Goal: Task Accomplishment & Management: Use online tool/utility

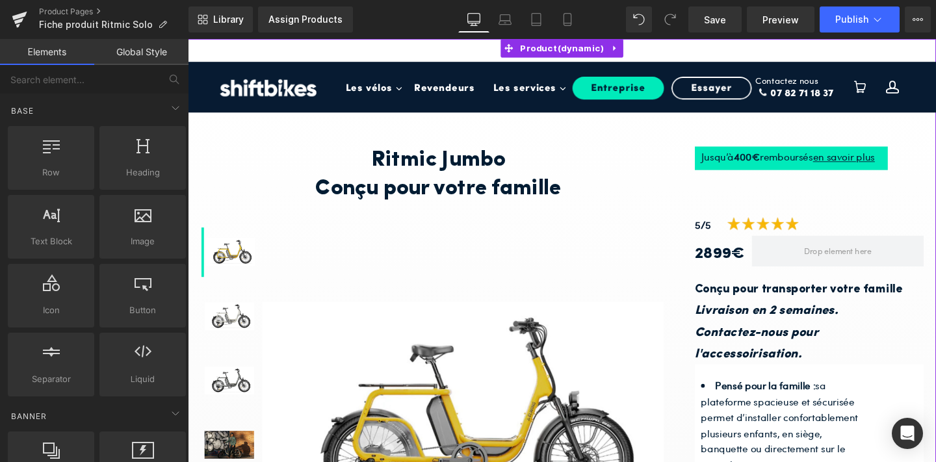
click at [568, 46] on span "Product" at bounding box center [581, 49] width 95 height 20
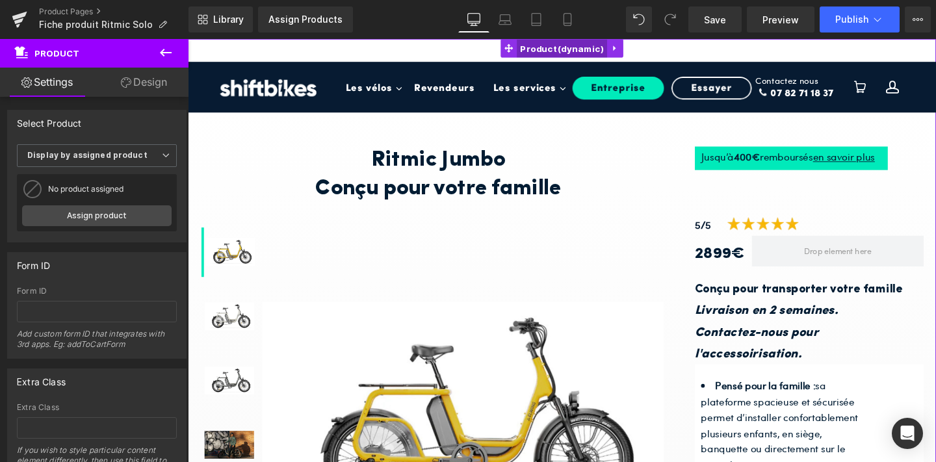
click at [570, 51] on span "Product" at bounding box center [581, 50] width 95 height 20
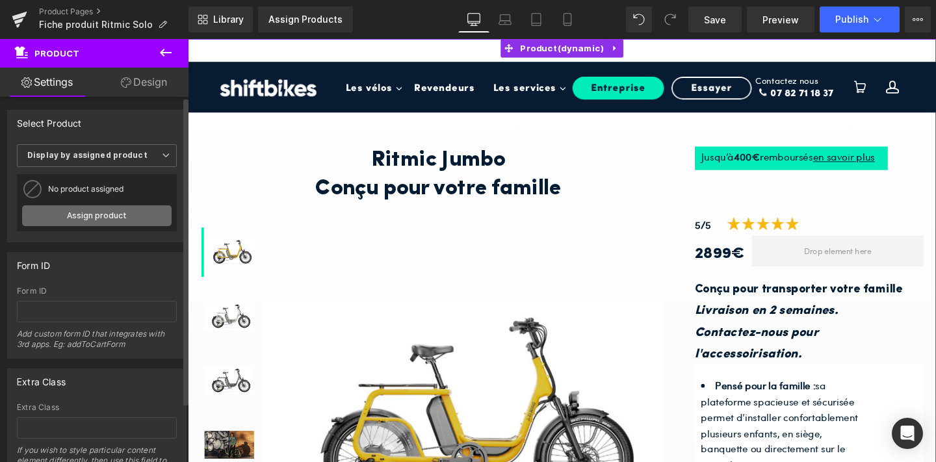
click at [97, 222] on link "Assign product" at bounding box center [97, 216] width 150 height 21
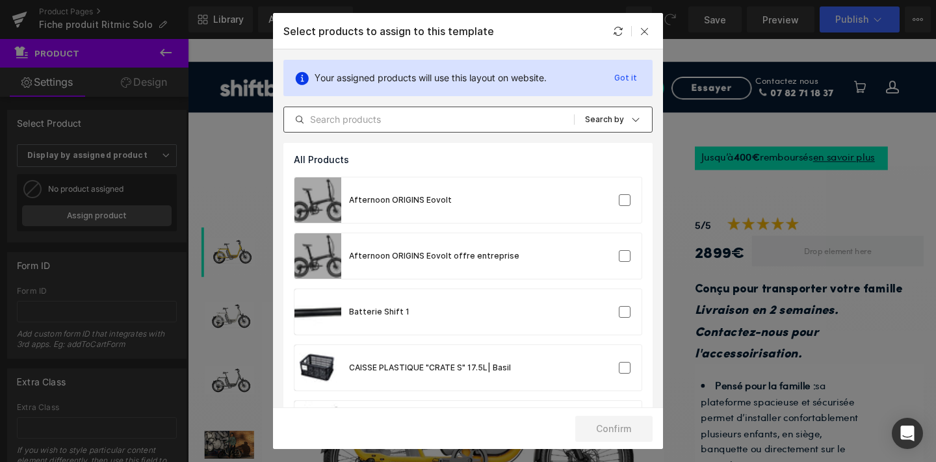
click at [418, 125] on input "text" at bounding box center [429, 120] width 290 height 16
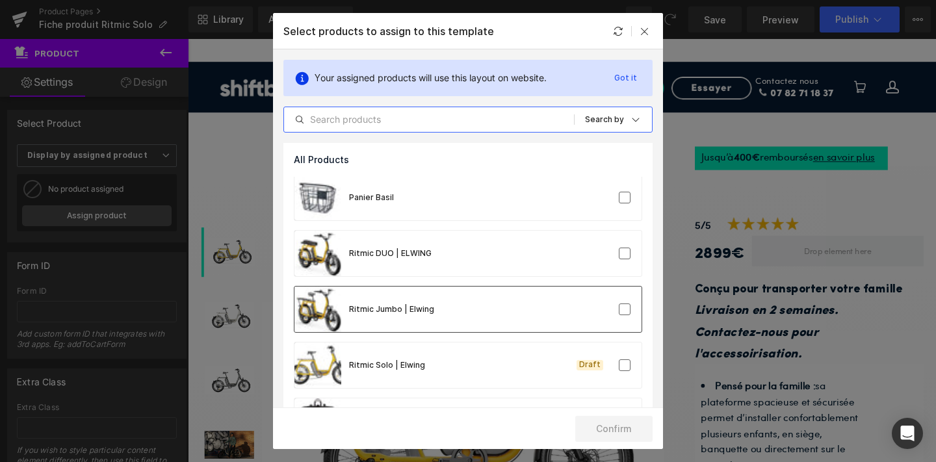
scroll to position [923, 0]
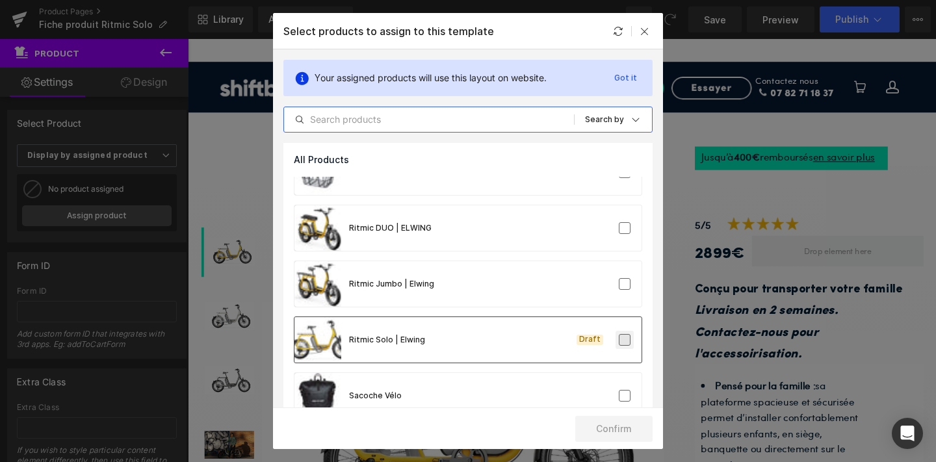
click at [619, 340] on label at bounding box center [625, 340] width 12 height 12
click at [625, 340] on input "checkbox" at bounding box center [625, 340] width 0 height 0
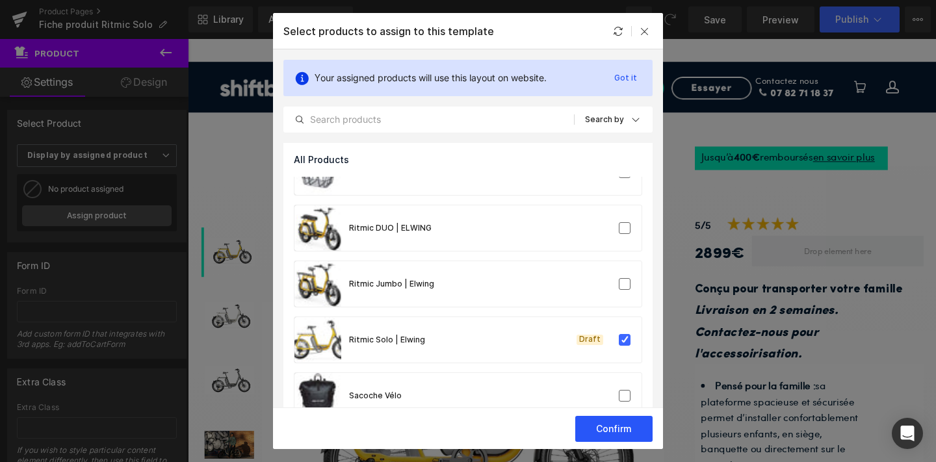
click at [598, 427] on button "Confirm" at bounding box center [614, 429] width 77 height 26
click at [587, 431] on icon "submit" at bounding box center [585, 429] width 8 height 8
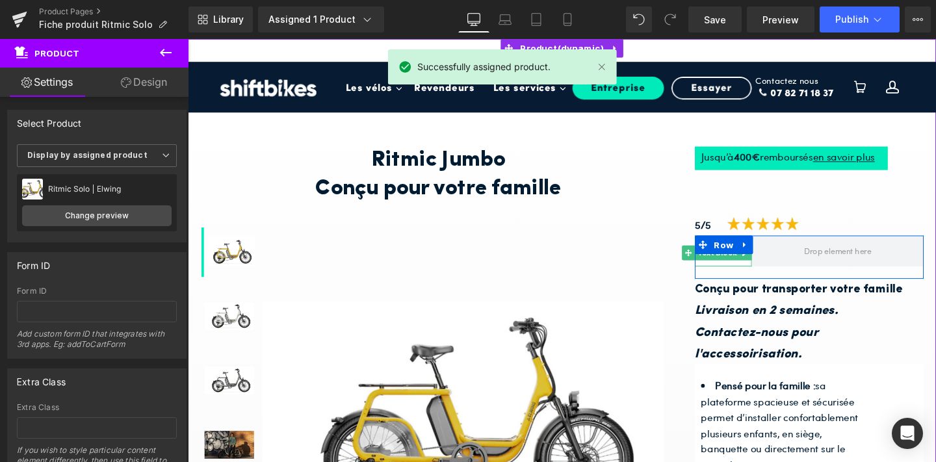
click at [735, 271] on li "Text Block" at bounding box center [738, 264] width 60 height 16
click at [744, 268] on span "Text Block" at bounding box center [744, 264] width 46 height 16
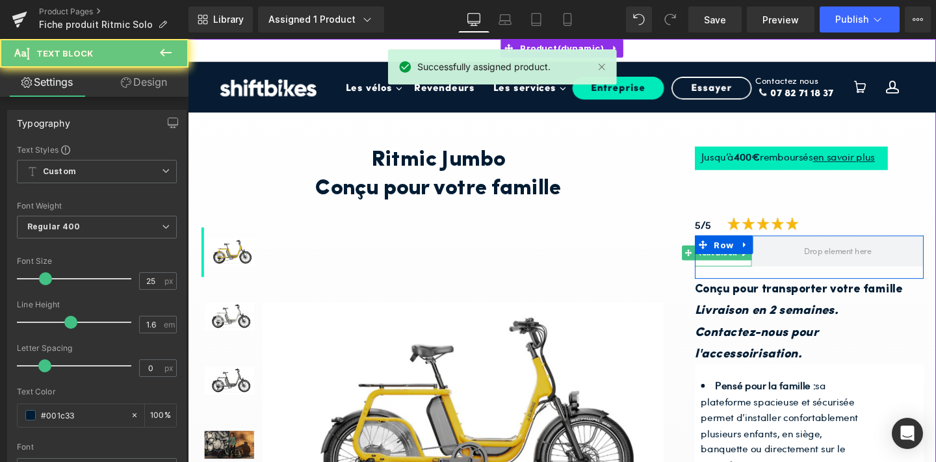
click at [744, 272] on strong "2899€" at bounding box center [747, 265] width 52 height 16
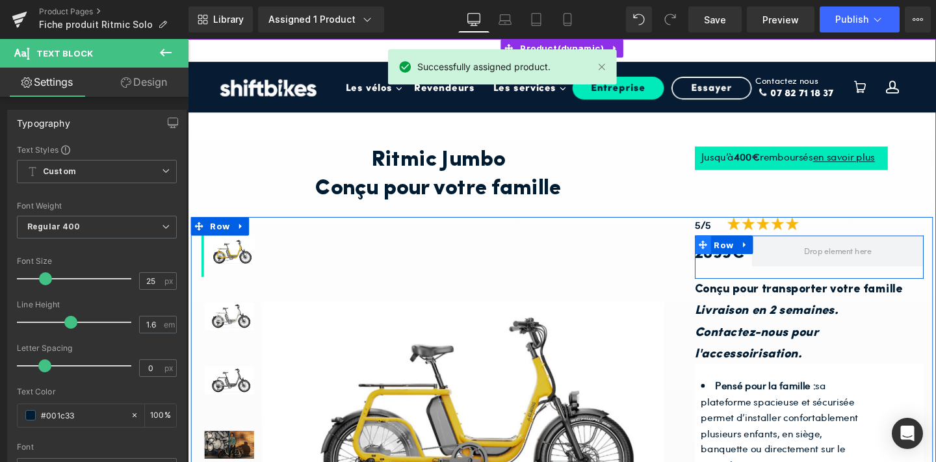
click at [734, 254] on icon at bounding box center [729, 255] width 9 height 9
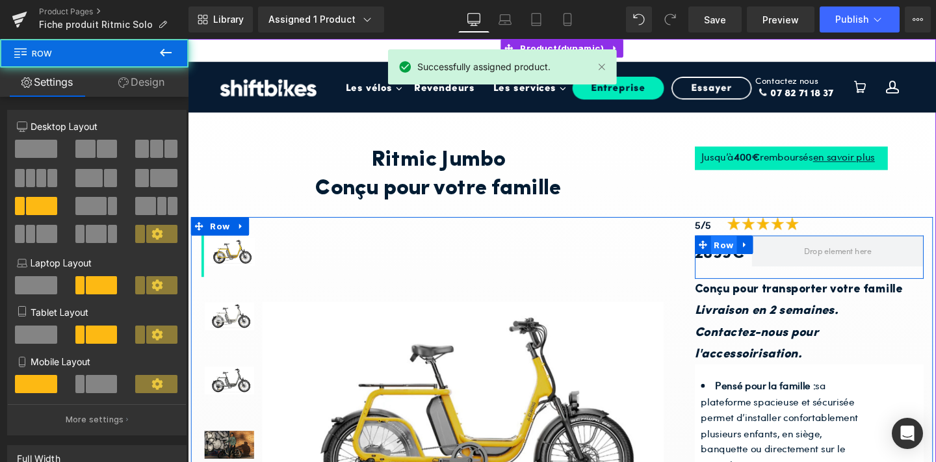
click at [743, 264] on span "Row" at bounding box center [751, 256] width 27 height 20
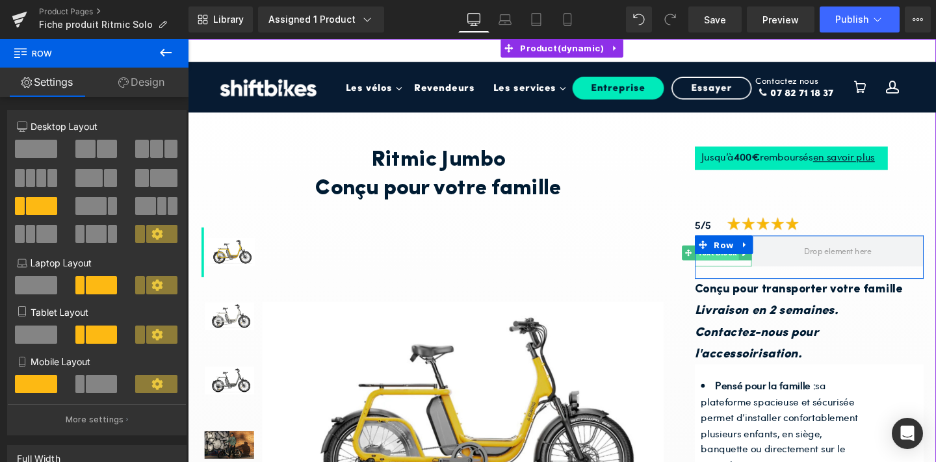
click at [741, 269] on span "Text Block" at bounding box center [744, 264] width 46 height 16
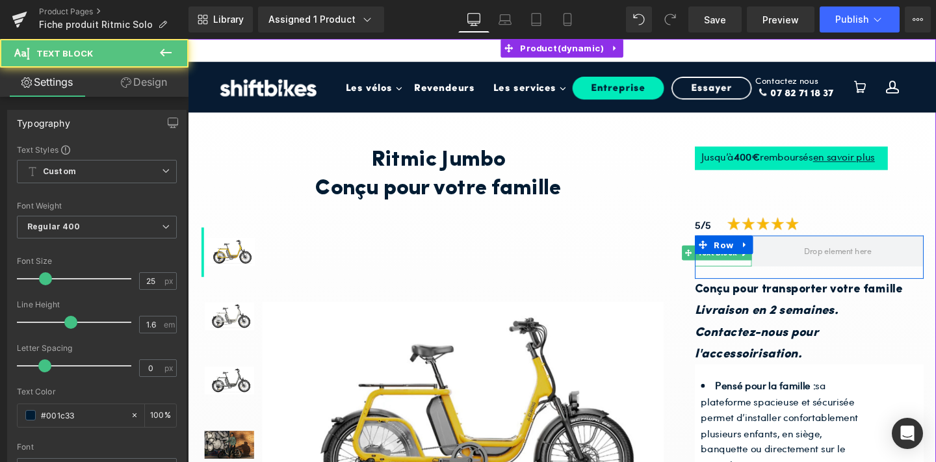
click at [741, 272] on strong "2899€" at bounding box center [747, 265] width 52 height 16
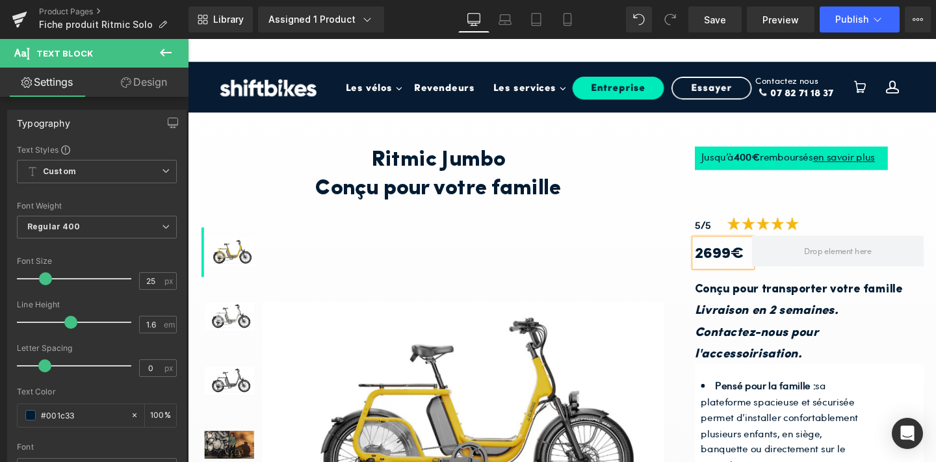
click at [674, 273] on div "Sale Off (P) Image" at bounding box center [477, 434] width 423 height 416
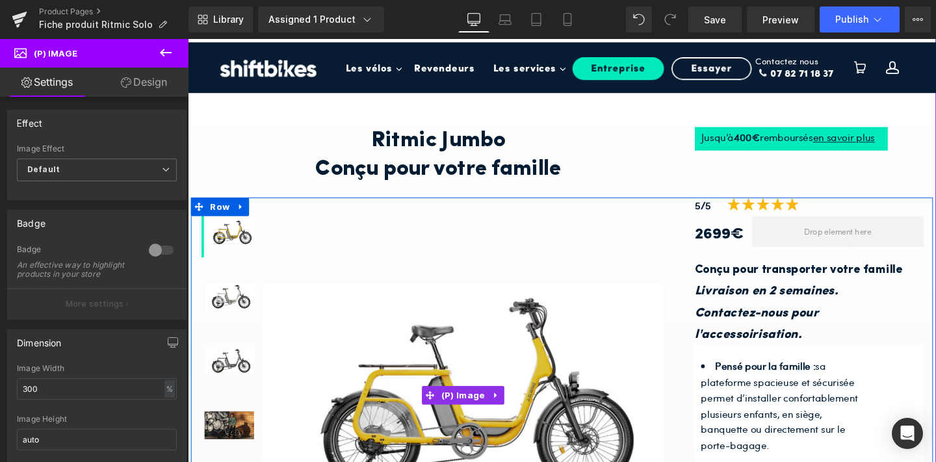
scroll to position [23, 0]
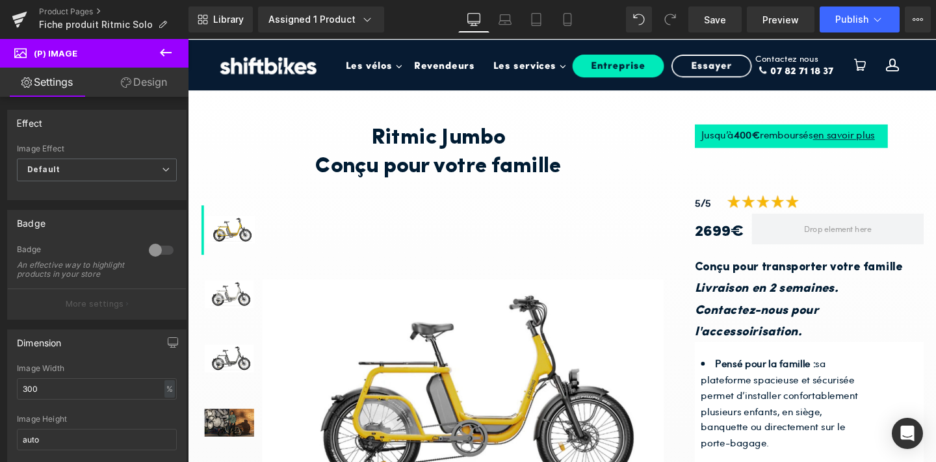
click at [486, 146] on h1 "Ritmic Jumbo" at bounding box center [451, 144] width 501 height 30
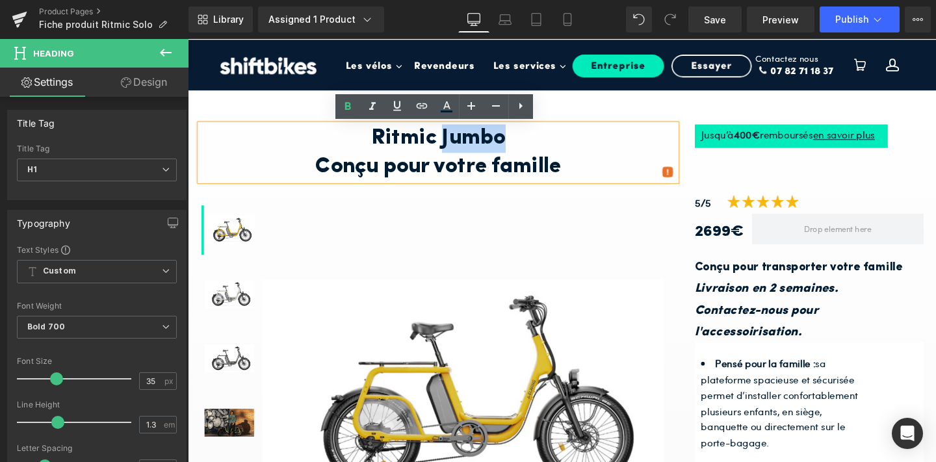
drag, startPoint x: 517, startPoint y: 144, endPoint x: 454, endPoint y: 142, distance: 63.1
click at [454, 142] on h1 "Ritmic Jumbo" at bounding box center [451, 144] width 501 height 30
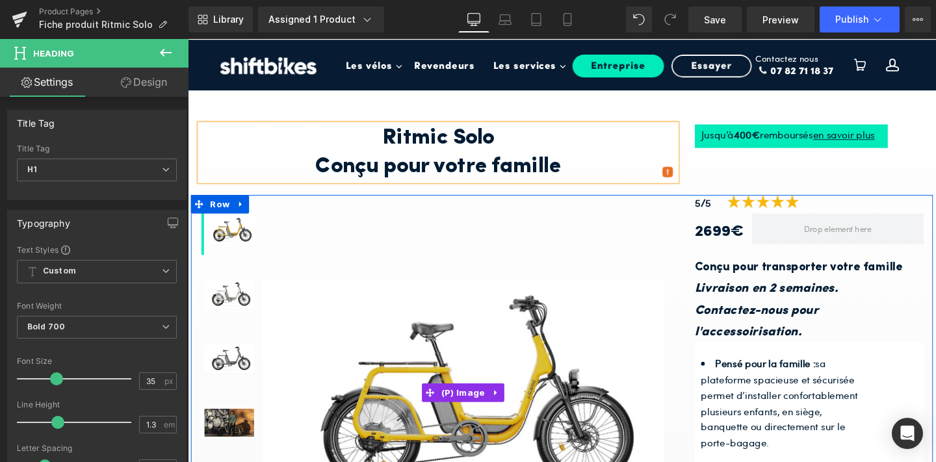
click at [367, 241] on div "Sale Off (P) Image" at bounding box center [477, 411] width 423 height 416
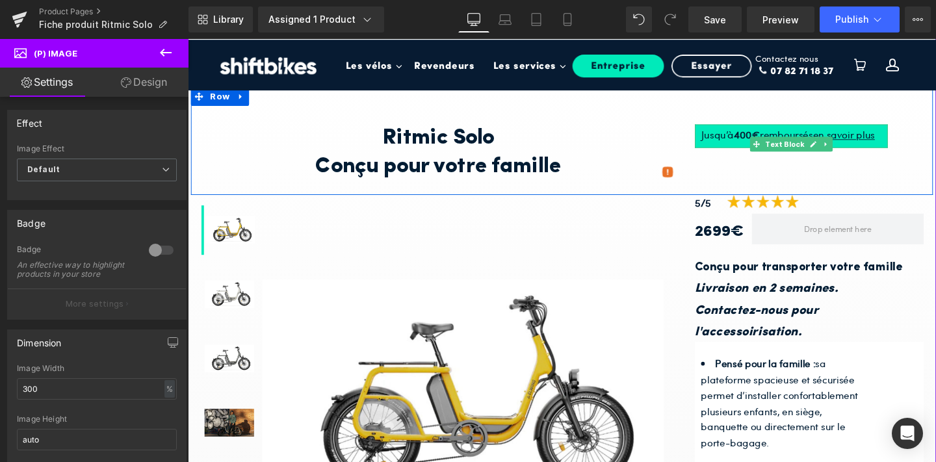
click at [770, 140] on strong "00€" at bounding box center [778, 139] width 21 height 15
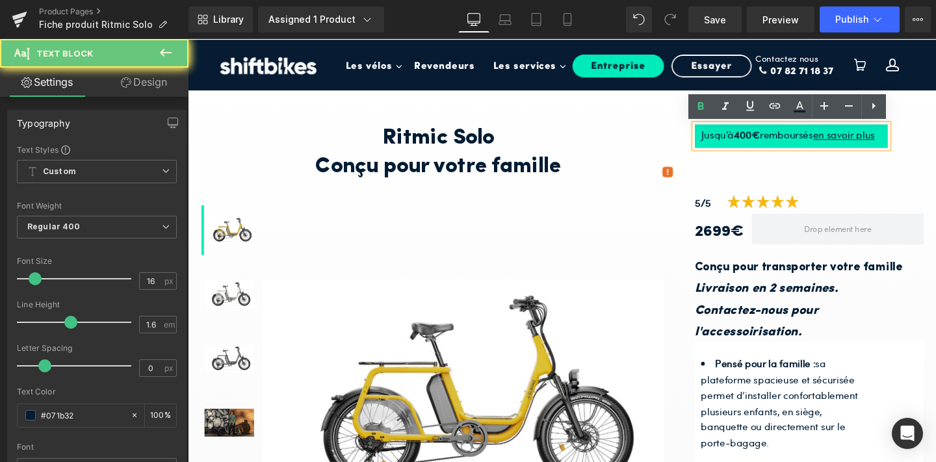
click at [770, 140] on strong "00€" at bounding box center [778, 139] width 21 height 15
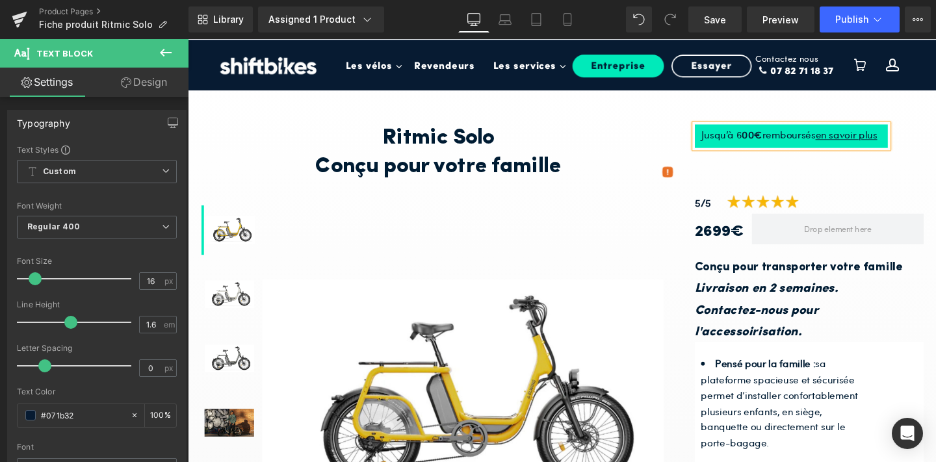
click at [778, 142] on strong "00€" at bounding box center [781, 139] width 21 height 15
click at [775, 139] on strong "0600€" at bounding box center [788, 139] width 34 height 15
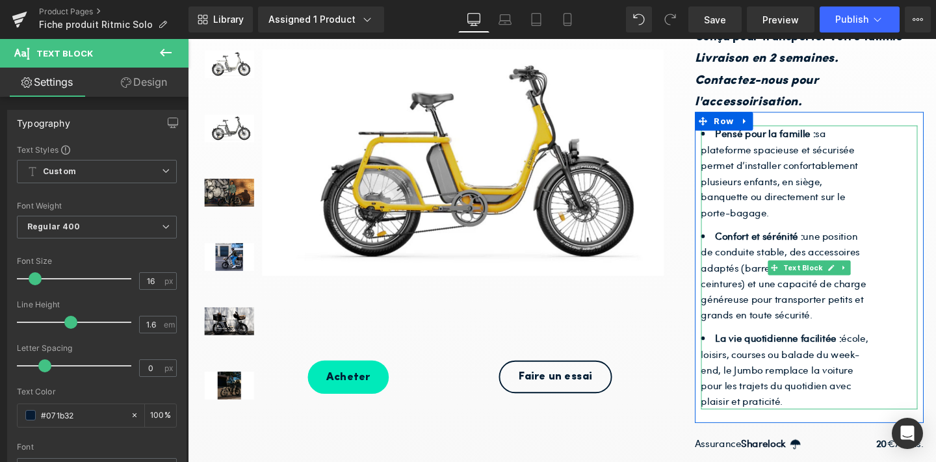
scroll to position [261, 0]
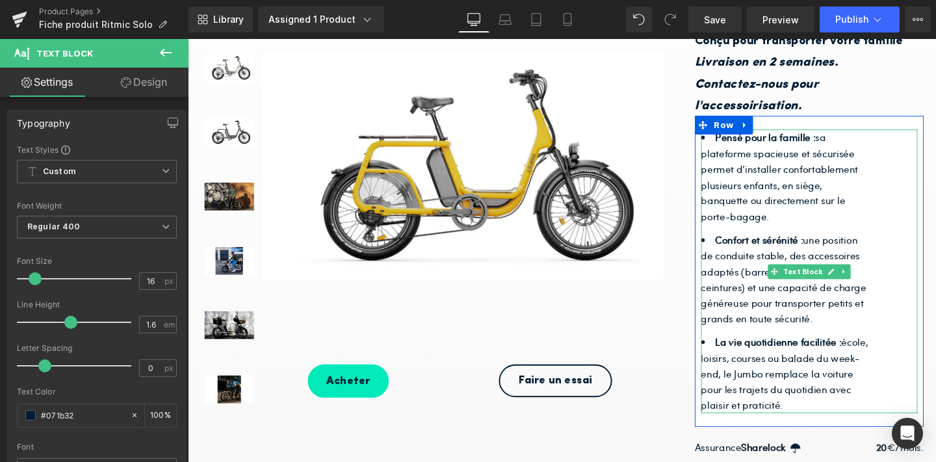
click at [786, 228] on li "Pensé pour la famille : sa plateforme spacieuse et sécurisée permet d’installer…" at bounding box center [817, 184] width 179 height 100
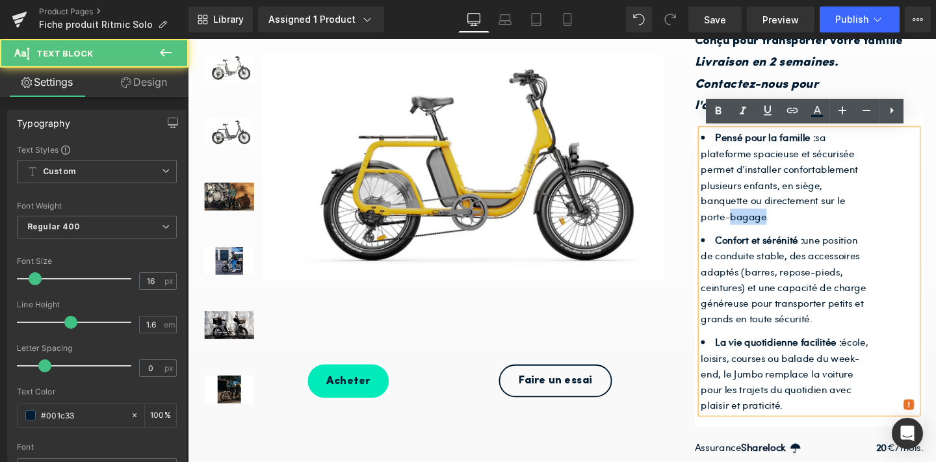
click at [786, 228] on li "Pensé pour la famille : sa plateforme spacieuse et sécurisée permet d’installer…" at bounding box center [817, 184] width 179 height 100
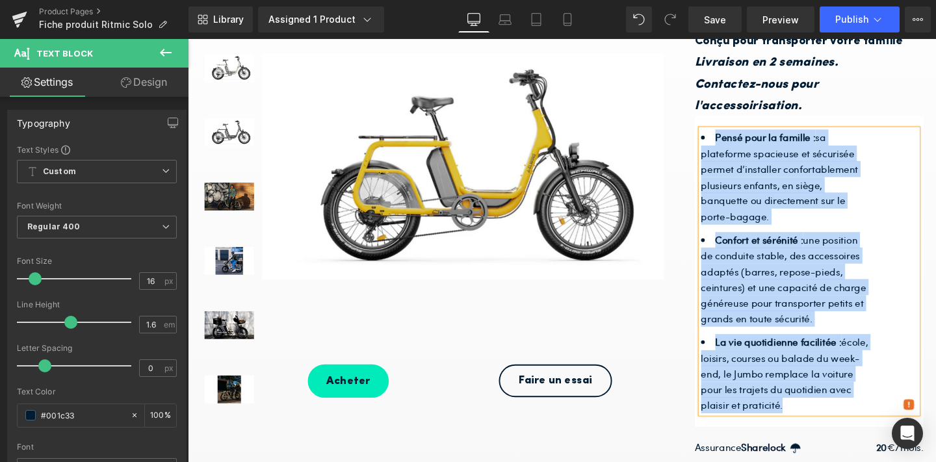
copy ul "Pensé pour la famille : sa plateforme spacieuse et sécurisée permet d’installer…"
